Goal: Task Accomplishment & Management: Use online tool/utility

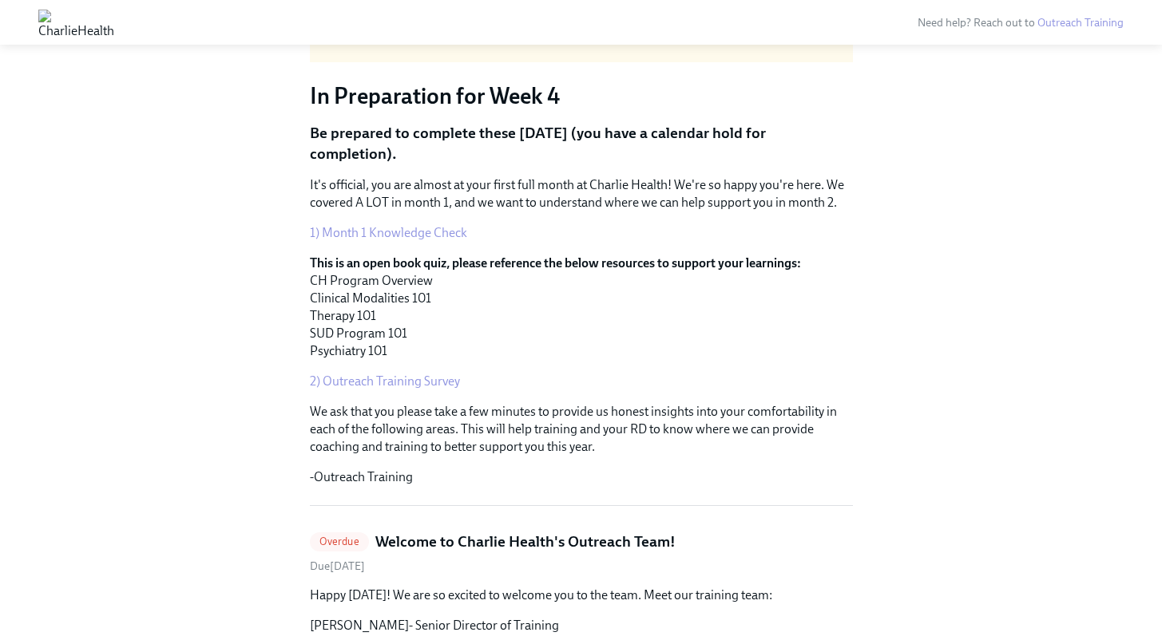
scroll to position [100, 0]
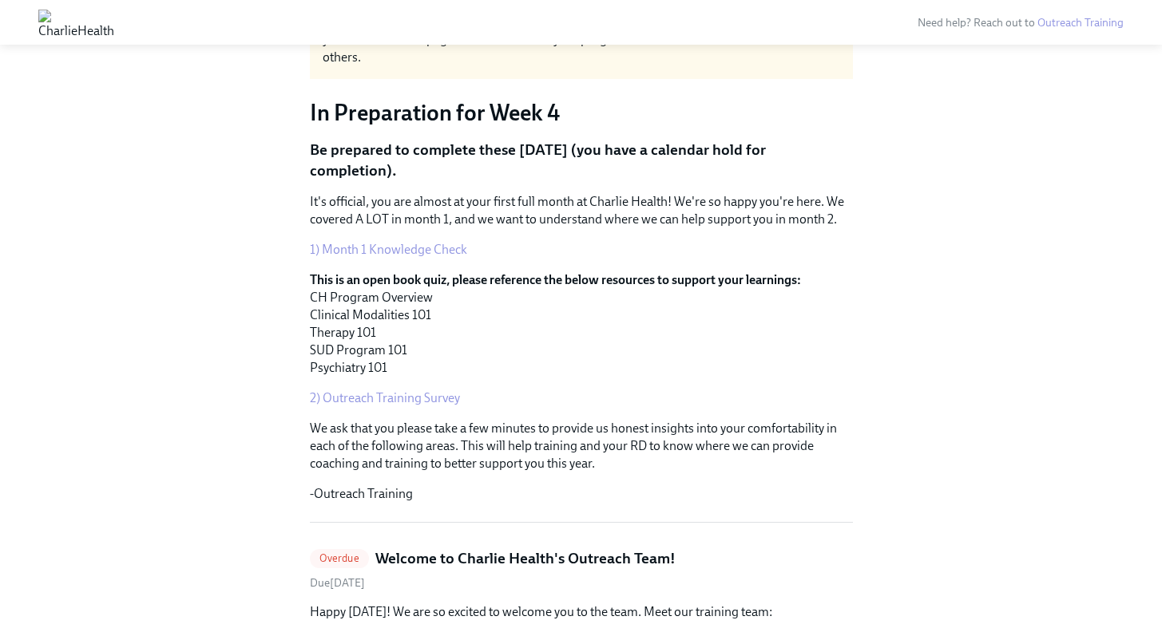
click at [441, 244] on link "1) Month 1 Knowledge Check" at bounding box center [388, 249] width 157 height 15
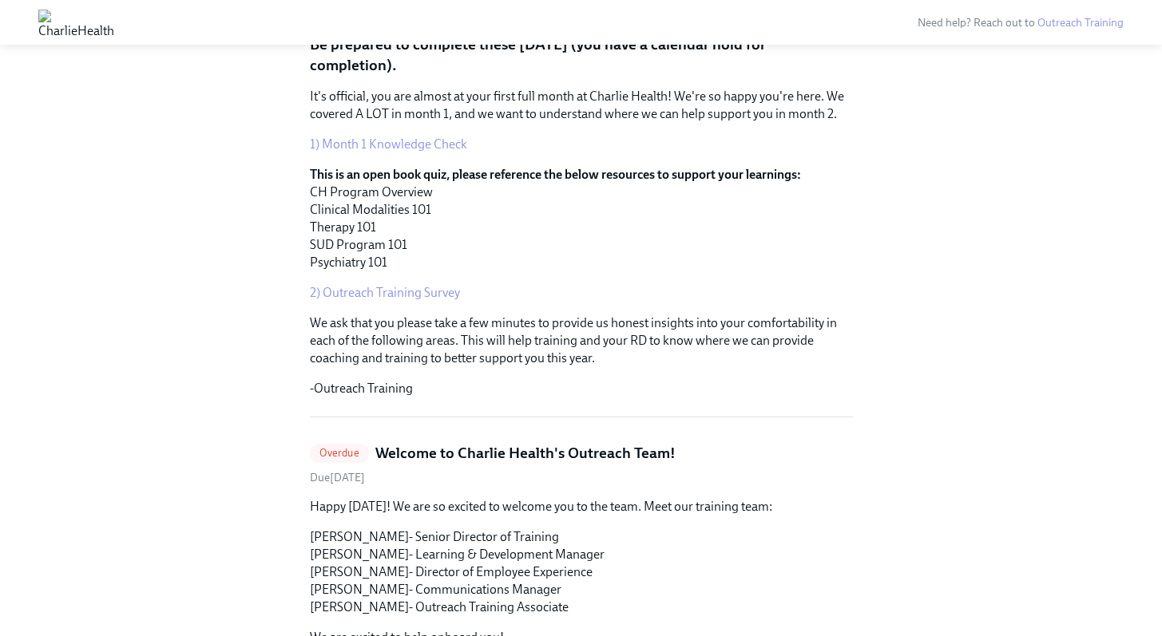
scroll to position [206, 0]
click at [418, 295] on link "2) Outreach Training Survey" at bounding box center [385, 291] width 150 height 15
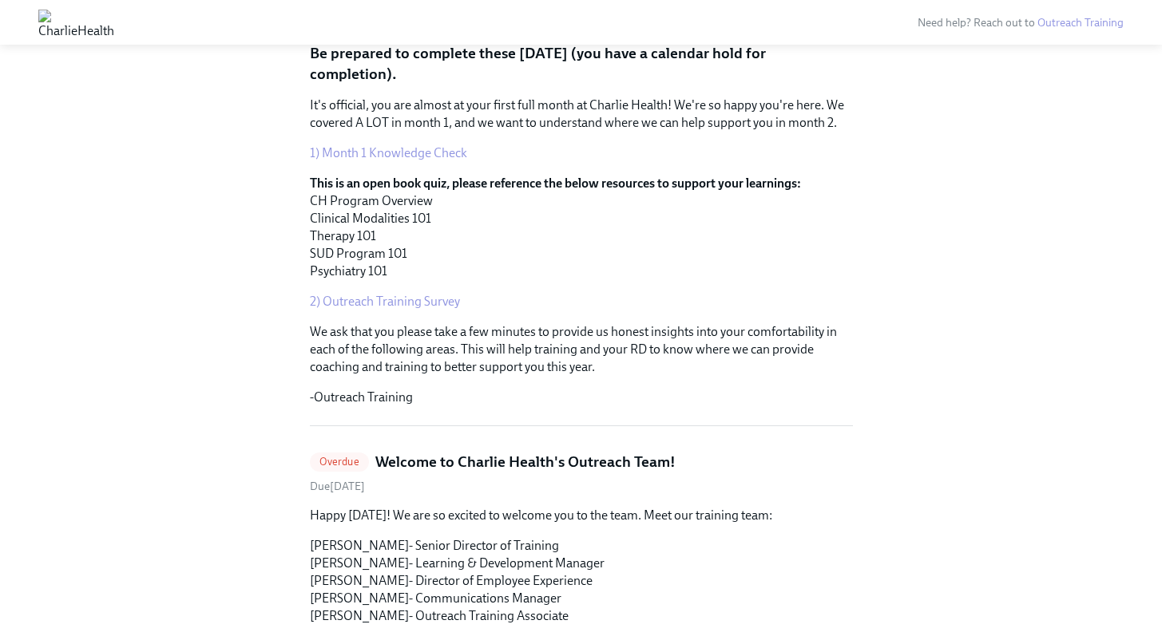
scroll to position [197, 0]
click at [412, 156] on link "1) Month 1 Knowledge Check" at bounding box center [388, 152] width 157 height 15
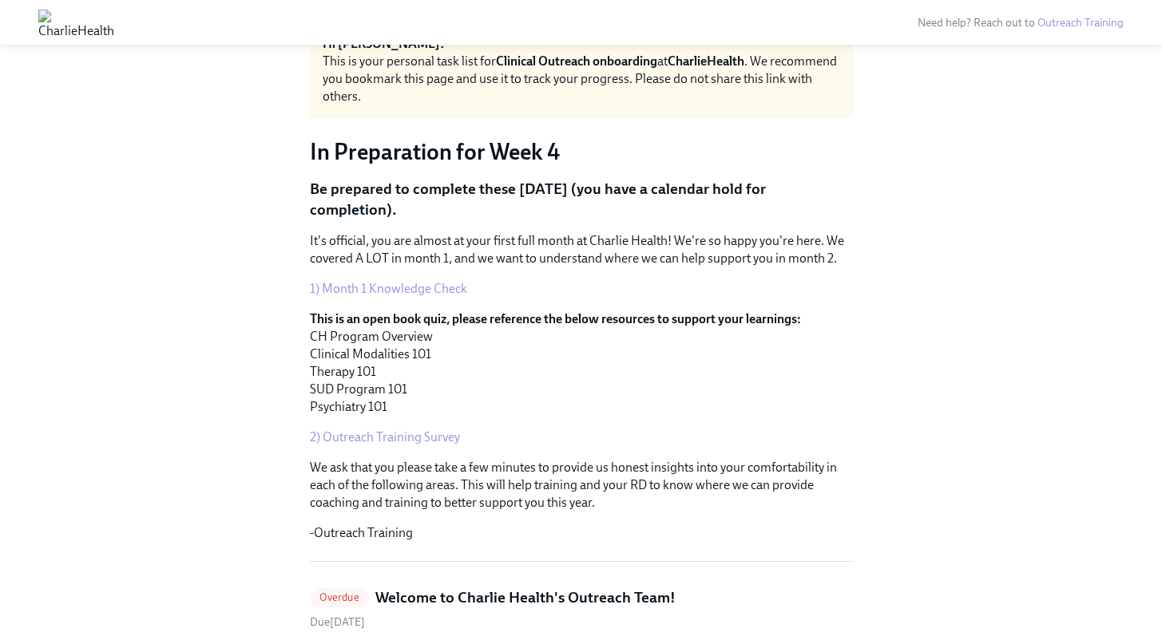
scroll to position [0, 0]
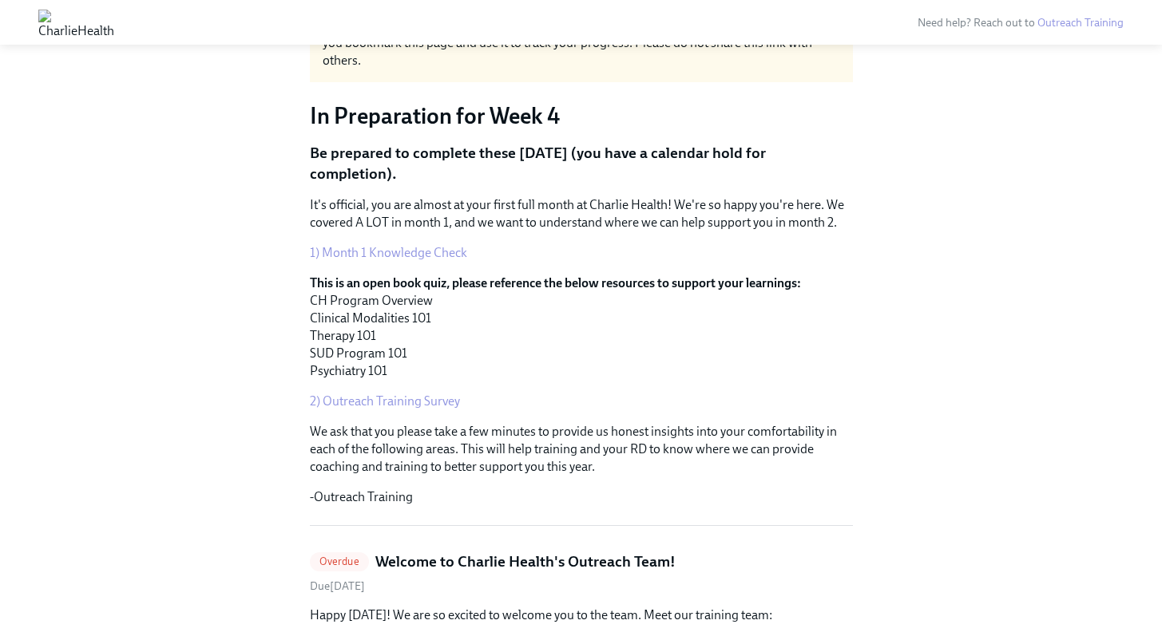
scroll to position [107, 0]
